Goal: Information Seeking & Learning: Understand process/instructions

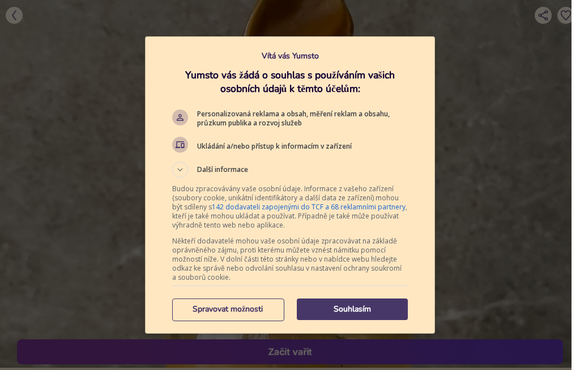
click at [261, 307] on p "Spravovat možnosti" at bounding box center [227, 308] width 111 height 11
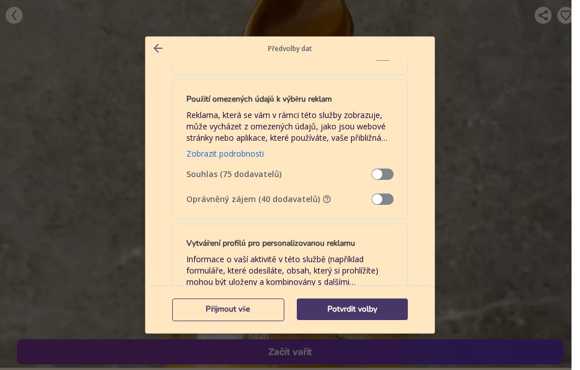
scroll to position [206, 0]
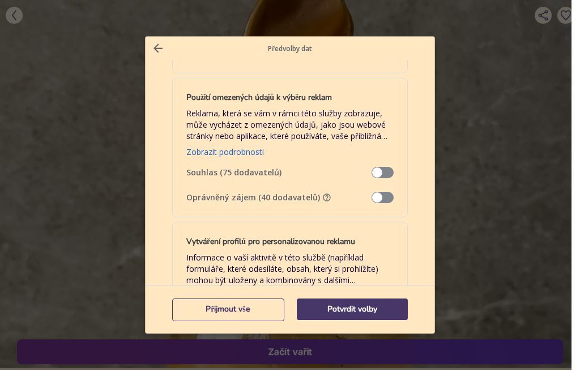
click at [380, 196] on span "Správa dat" at bounding box center [383, 197] width 22 height 11
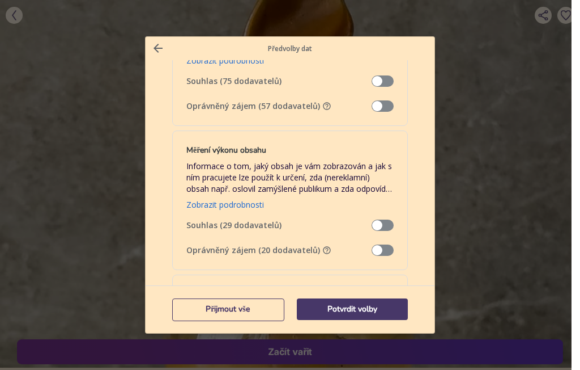
scroll to position [919, 0]
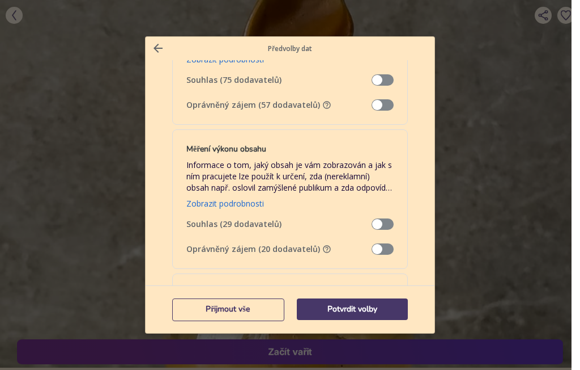
click at [382, 111] on span "Správa dat" at bounding box center [383, 104] width 22 height 11
click at [383, 254] on span "Správa dat" at bounding box center [383, 248] width 22 height 11
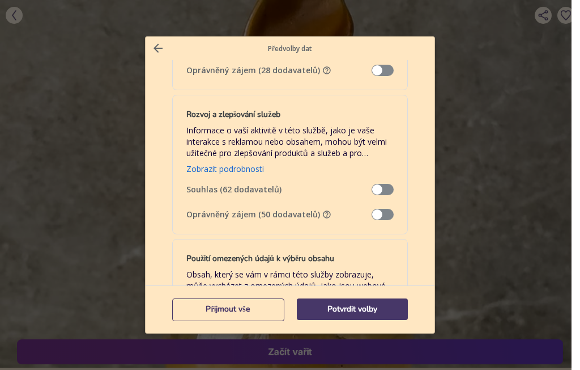
scroll to position [1253, 0]
click at [378, 75] on span "Správa dat" at bounding box center [383, 69] width 22 height 11
click at [385, 219] on span "Správa dat" at bounding box center [383, 213] width 22 height 11
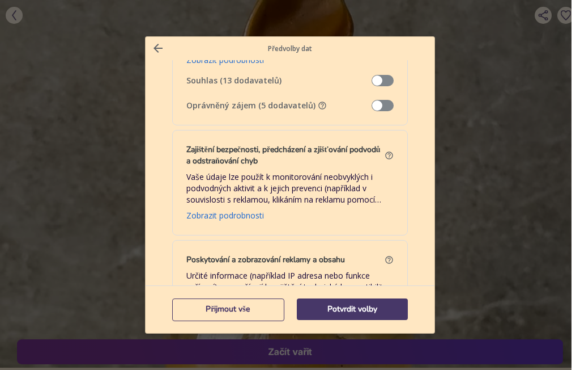
scroll to position [1530, 0]
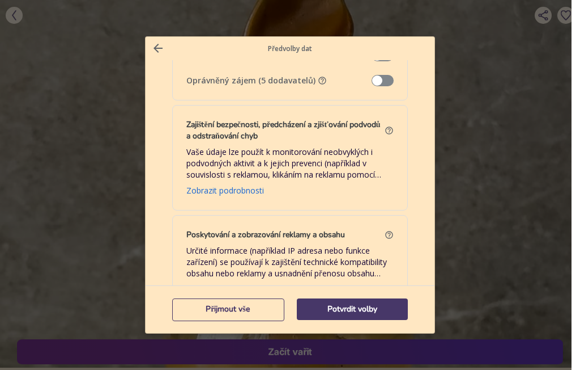
click at [382, 86] on span "Správa dat" at bounding box center [383, 80] width 22 height 11
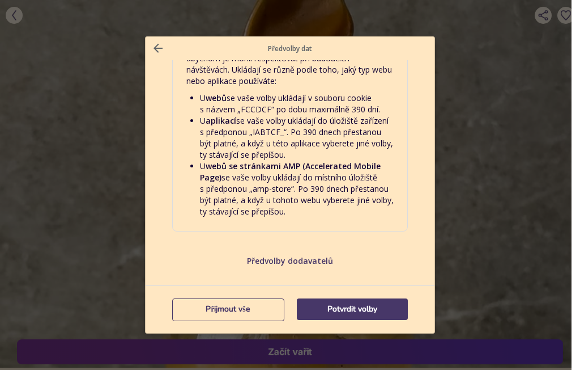
scroll to position [2486, 0]
click at [372, 311] on p "Potvrdit volby" at bounding box center [352, 308] width 111 height 11
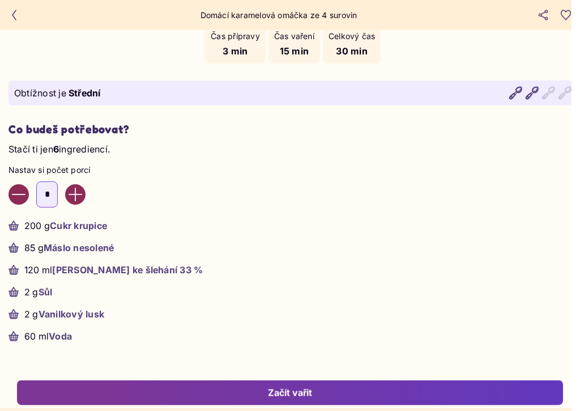
scroll to position [529, 0]
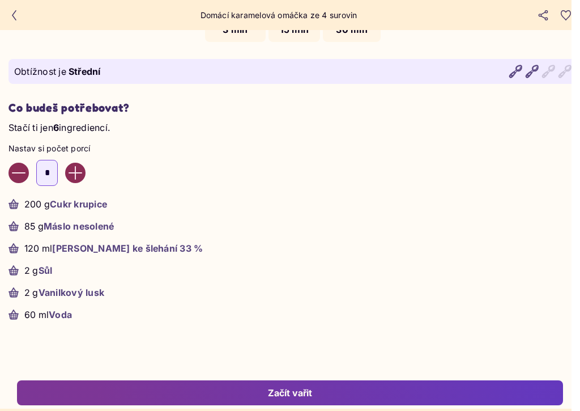
click at [79, 180] on icon "Increase value" at bounding box center [76, 173] width 14 height 14
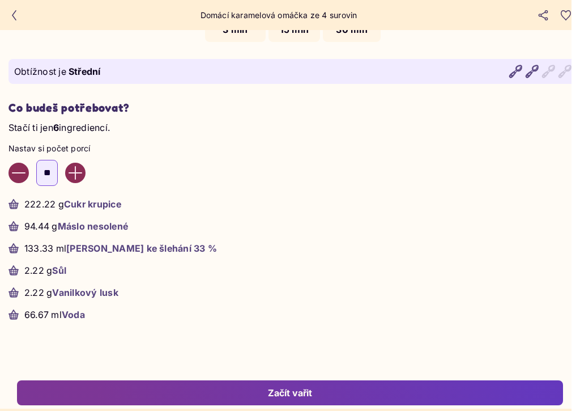
click at [82, 178] on icon "Increase value" at bounding box center [76, 173] width 14 height 14
click at [82, 177] on icon "Increase value" at bounding box center [76, 173] width 14 height 14
click at [86, 178] on button "Increase value" at bounding box center [75, 173] width 20 height 20
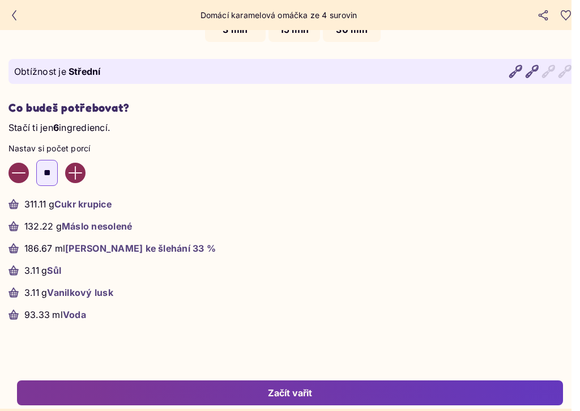
type input "**"
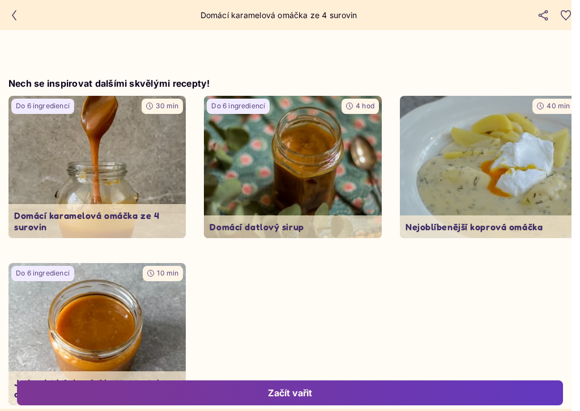
scroll to position [2668, 0]
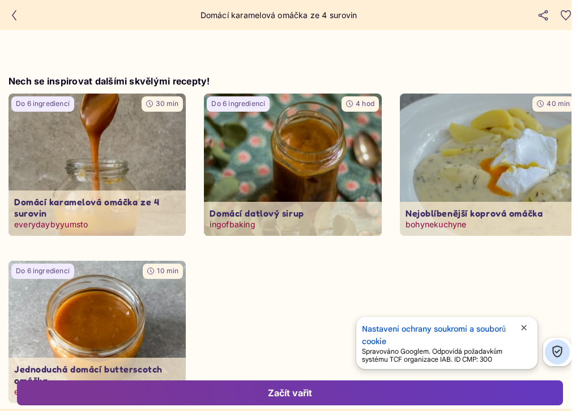
click at [524, 328] on span "close" at bounding box center [524, 327] width 9 height 9
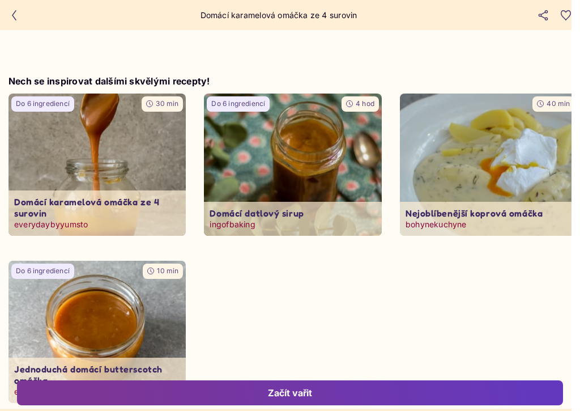
click at [137, 176] on img at bounding box center [97, 164] width 186 height 149
click at [121, 196] on p "Domácí karamelová omáčka ze 4 surovin" at bounding box center [97, 207] width 166 height 23
click at [22, 12] on button "button" at bounding box center [14, 15] width 17 height 17
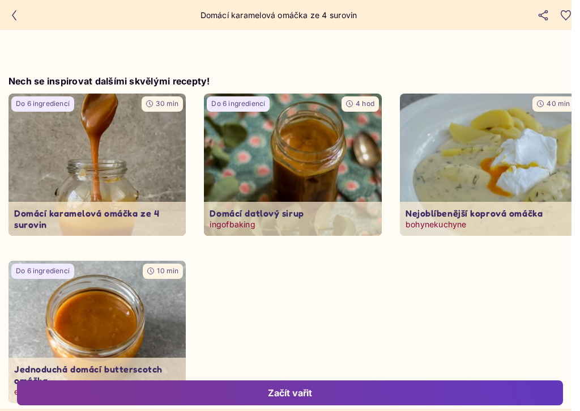
click at [22, 15] on button "button" at bounding box center [14, 15] width 17 height 17
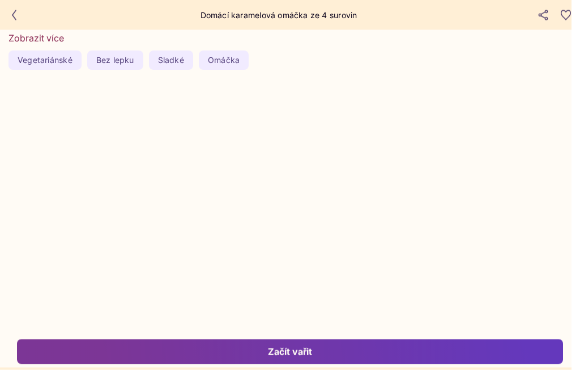
scroll to position [1387, 0]
